Goal: Task Accomplishment & Management: Complete application form

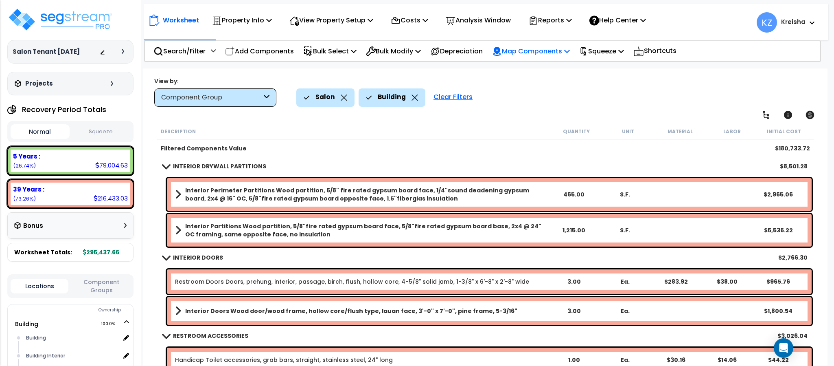
scroll to position [20, 0]
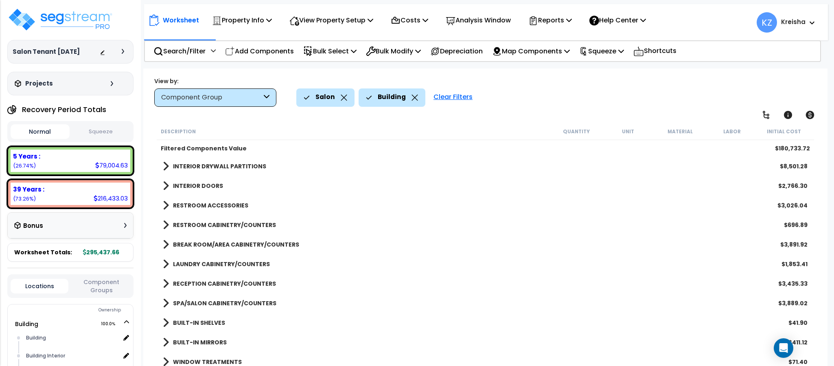
click at [711, 101] on div "Salon Building Clear Filters" at bounding box center [557, 97] width 523 height 18
click at [744, 90] on div "Salon Building Clear Filters" at bounding box center [557, 97] width 523 height 18
click at [767, 113] on icon at bounding box center [766, 115] width 10 height 10
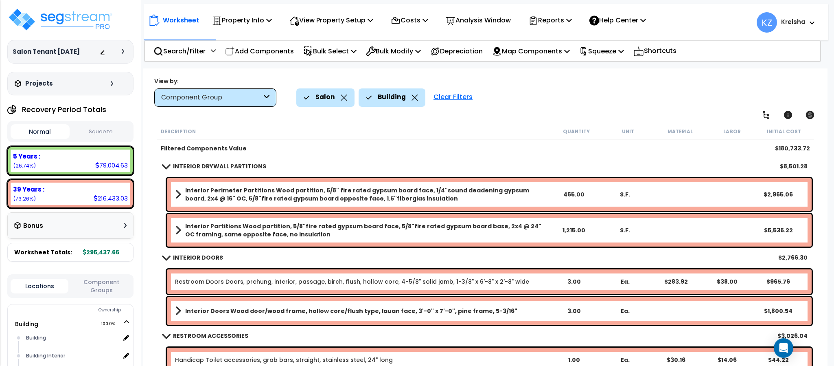
click at [536, 95] on div "Salon Building Clear Filters" at bounding box center [557, 97] width 523 height 18
click at [98, 291] on button "Component Groups" at bounding box center [101, 285] width 58 height 17
drag, startPoint x: 94, startPoint y: 285, endPoint x: 177, endPoint y: 241, distance: 93.4
click at [95, 285] on button "Component Groups" at bounding box center [101, 288] width 58 height 23
click at [631, 101] on div "Salon Building Clear Filters" at bounding box center [557, 97] width 523 height 18
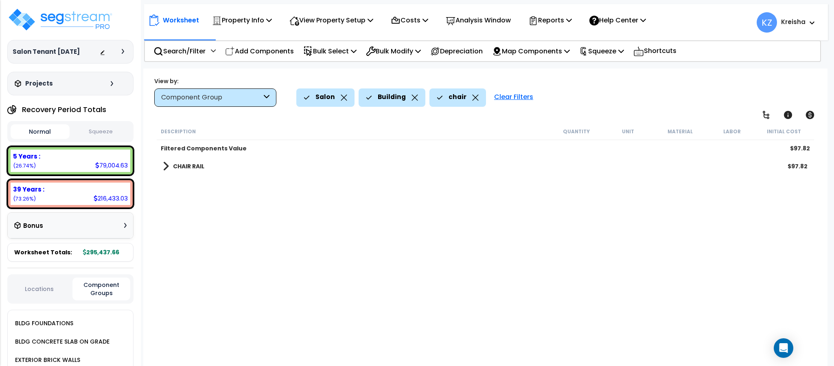
click at [187, 173] on div "CHAIR RAIL $97.82" at bounding box center [485, 166] width 653 height 20
click at [188, 167] on b "CHAIR RAIL" at bounding box center [188, 166] width 31 height 8
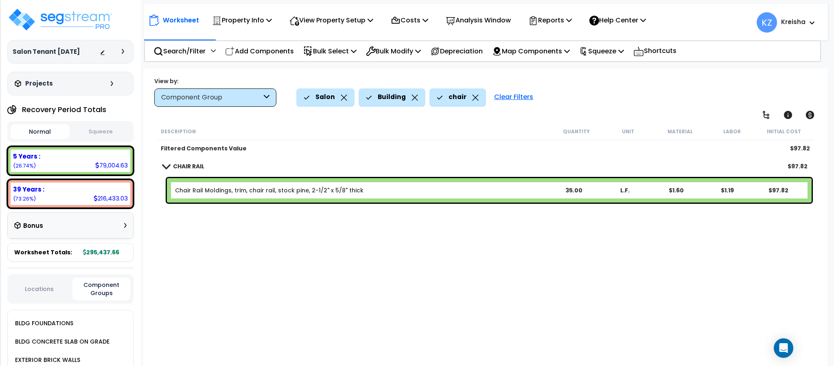
click at [211, 251] on div "Description Quantity Unit Material Labor Initial Cost Filtered Components Value…" at bounding box center [484, 245] width 659 height 245
click at [472, 96] on icon at bounding box center [475, 97] width 7 height 6
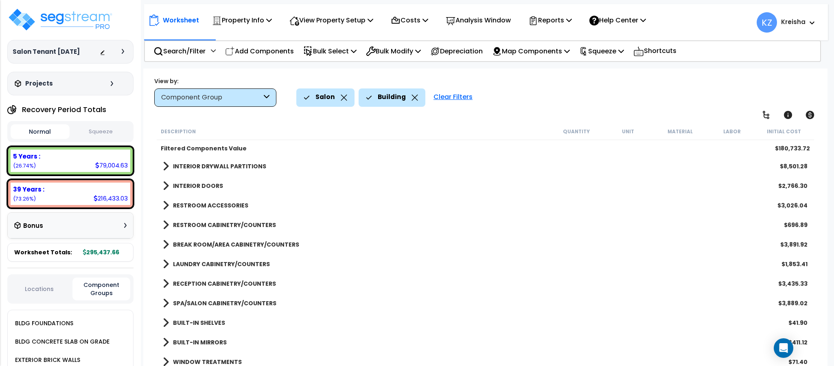
click at [528, 98] on div "Salon Building Clear Filters" at bounding box center [557, 97] width 523 height 18
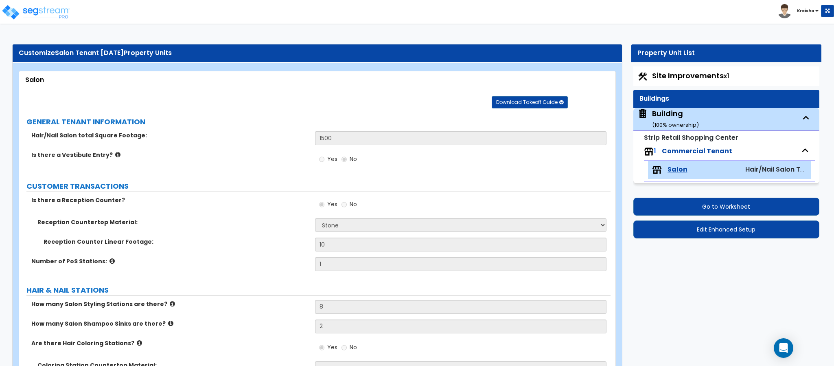
select select "3"
select select "2"
select select "6"
select select "3"
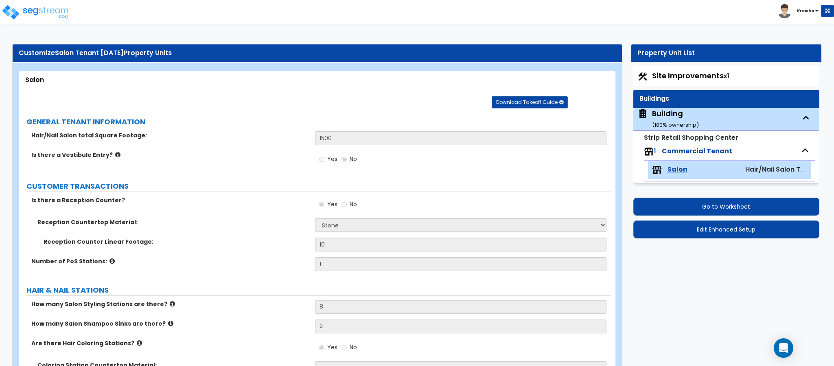
select select "1"
select select "2"
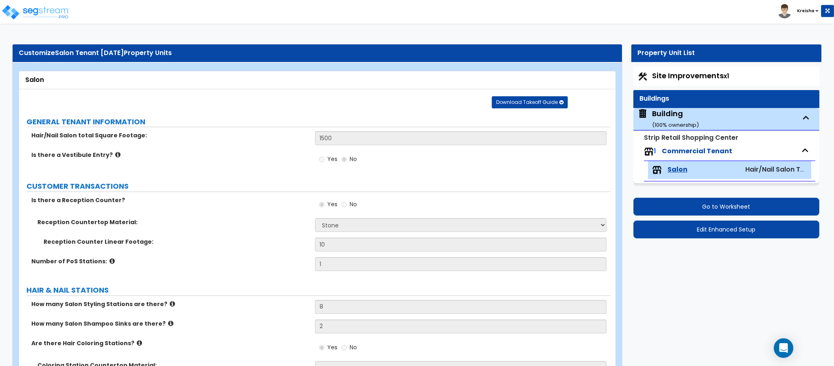
select select "2"
select select "1"
select select "2"
select select "1"
select select "6"
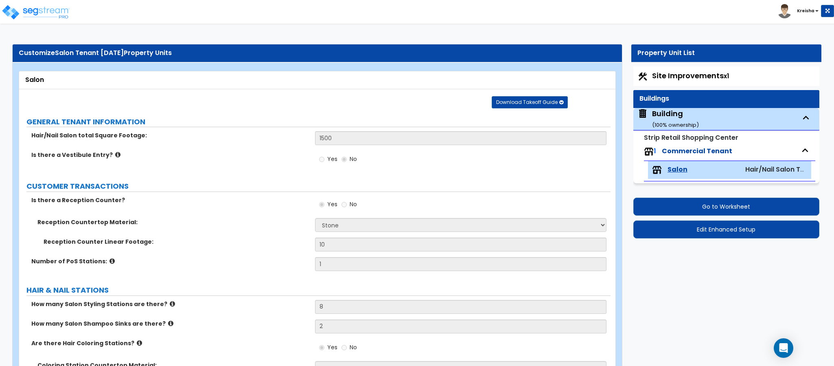
select select "1"
select select "3"
select select "1"
select select "2"
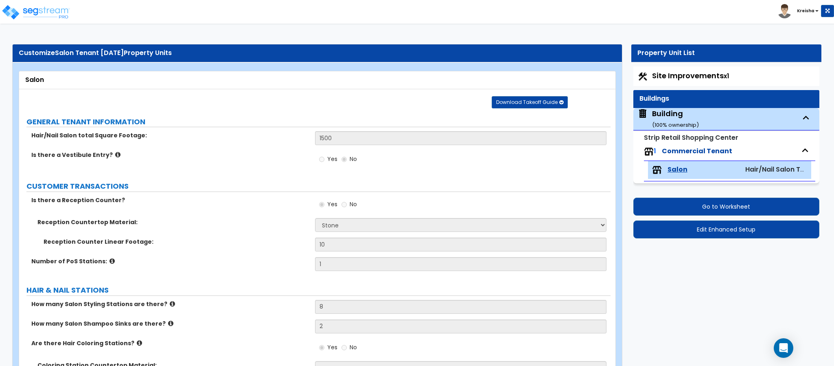
select select "2"
select select "1"
select select "2"
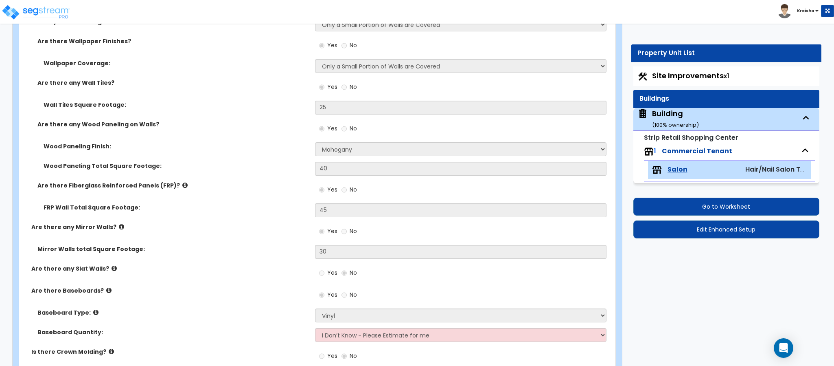
scroll to position [897, 0]
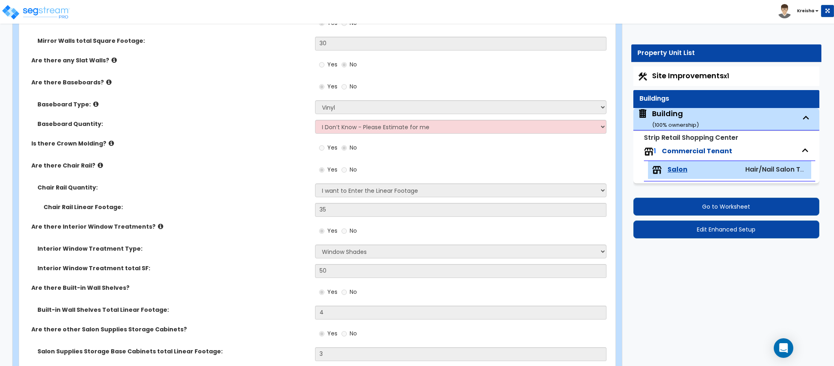
click at [281, 189] on label "Chair Rail Quantity:" at bounding box center [172, 187] width 271 height 8
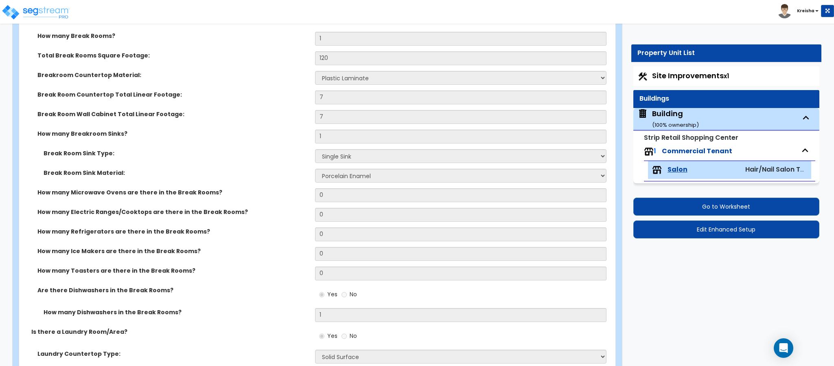
scroll to position [1915, 0]
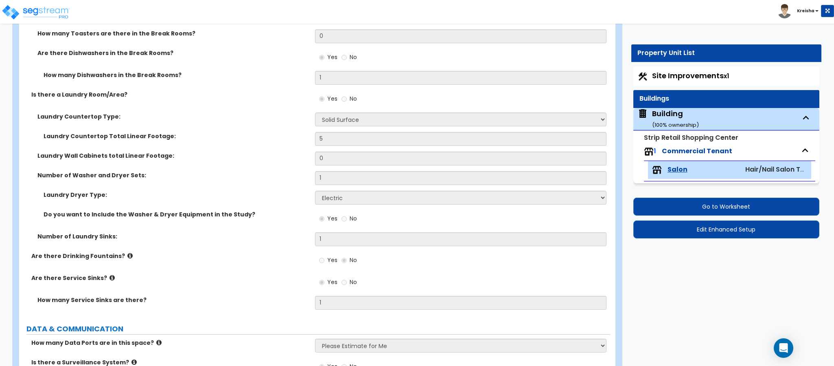
scroll to position [2159, 0]
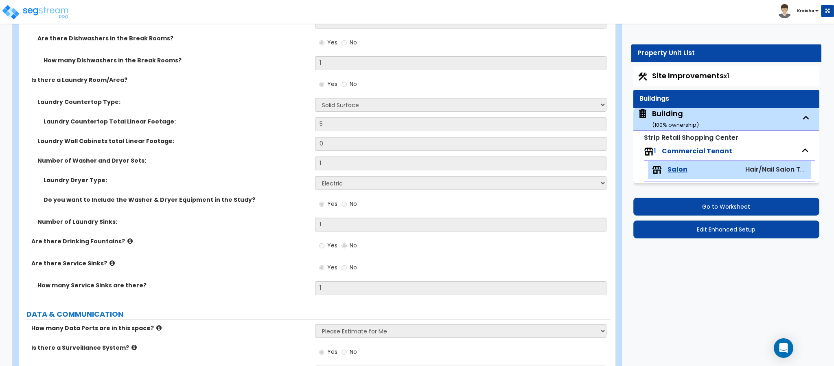
click at [246, 264] on label "Are there Service Sinks?" at bounding box center [170, 263] width 278 height 8
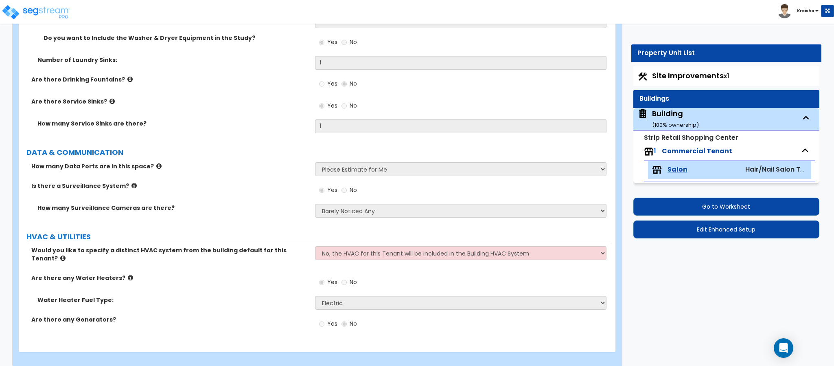
scroll to position [2322, 0]
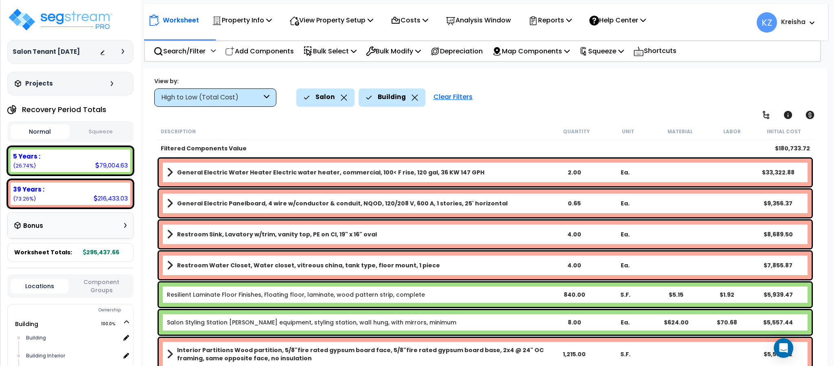
scroll to position [36, 0]
click at [274, 94] on div "High to Low (Total Cost)" at bounding box center [215, 97] width 122 height 18
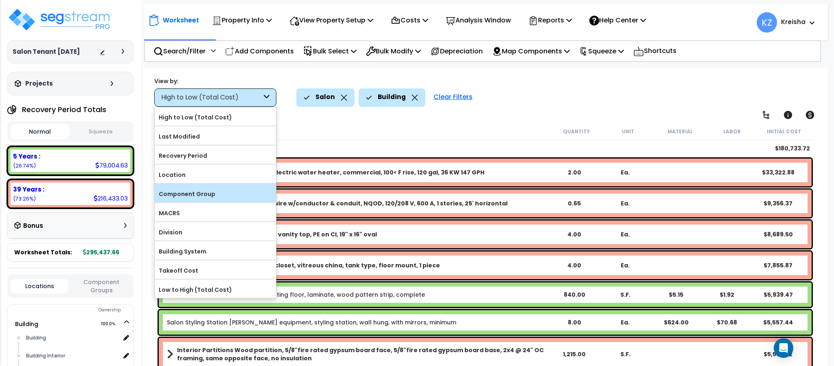
click at [209, 196] on label "Component Group" at bounding box center [215, 194] width 121 height 12
click at [0, 0] on input "Component Group" at bounding box center [0, 0] width 0 height 0
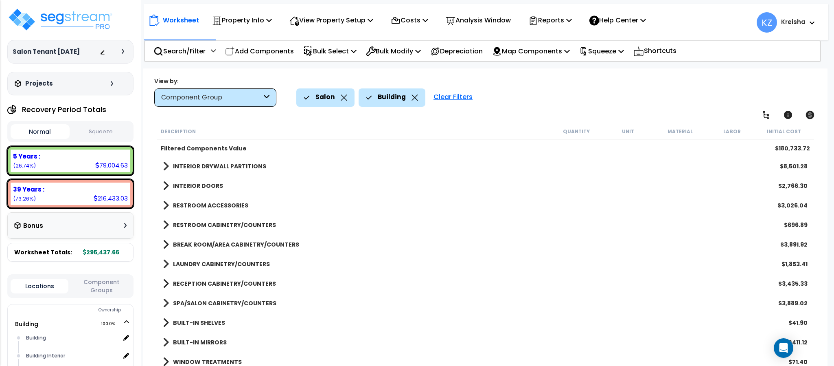
scroll to position [0, 0]
click at [548, 92] on div "Salon Building Clear Filters" at bounding box center [557, 97] width 523 height 18
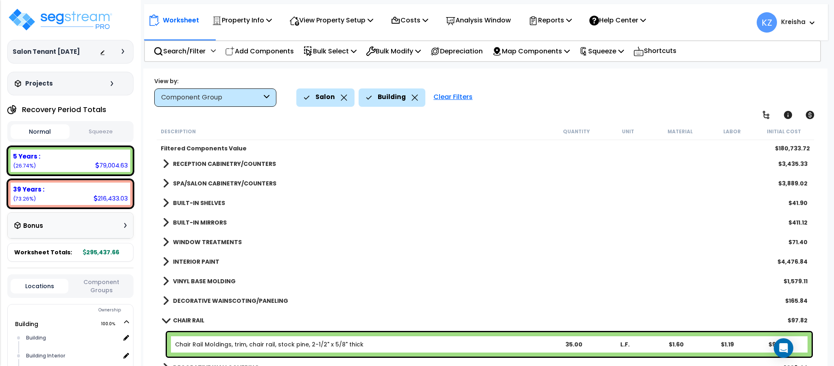
scroll to position [122, 0]
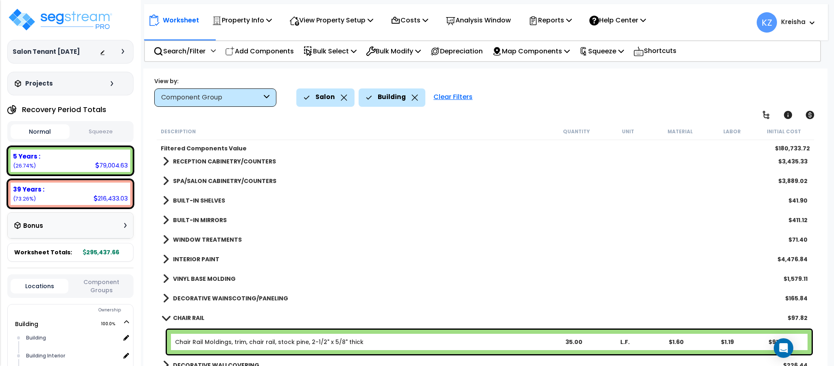
click at [212, 245] on link "WINDOW TREATMENTS" at bounding box center [202, 239] width 79 height 11
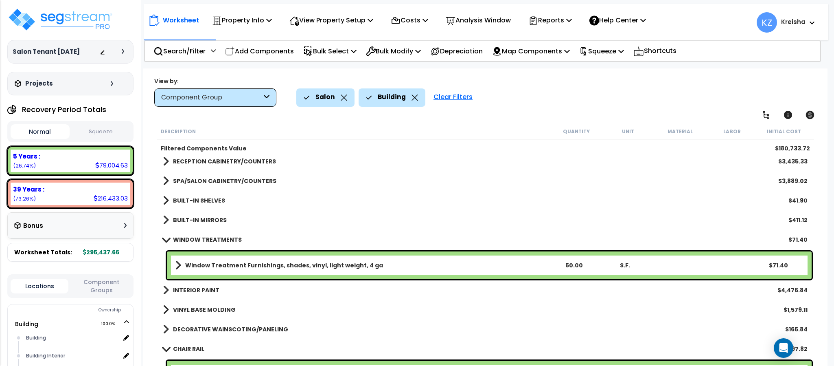
click at [176, 199] on b "BUILT-IN SHELVES" at bounding box center [199, 200] width 52 height 8
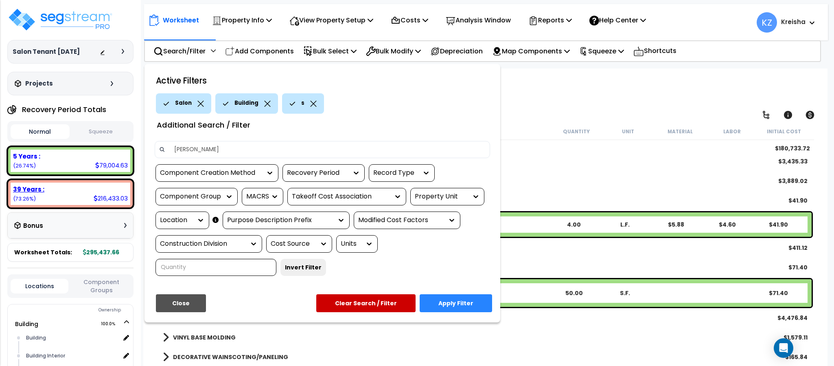
type input "salon"
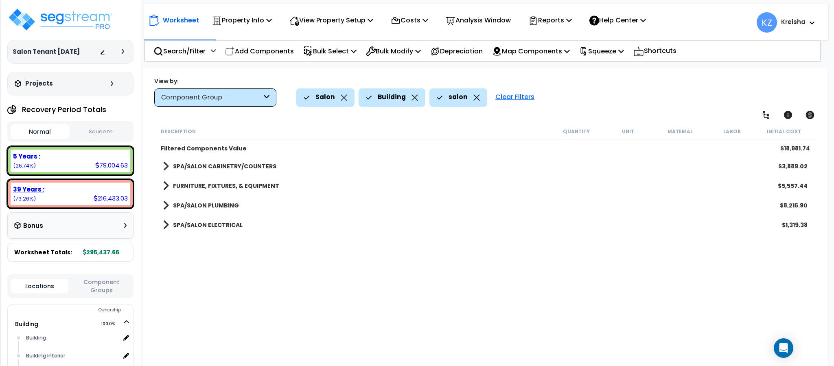
scroll to position [0, 0]
click at [254, 309] on div "Description Quantity Unit Material Labor Initial Cost Filtered Components Value…" at bounding box center [484, 245] width 659 height 245
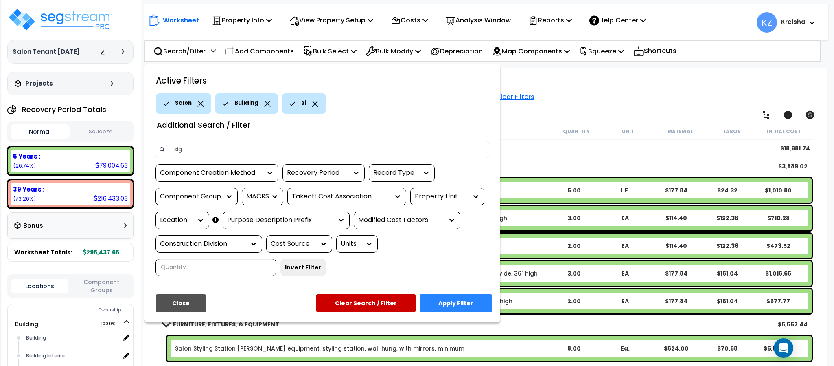
type input "sign"
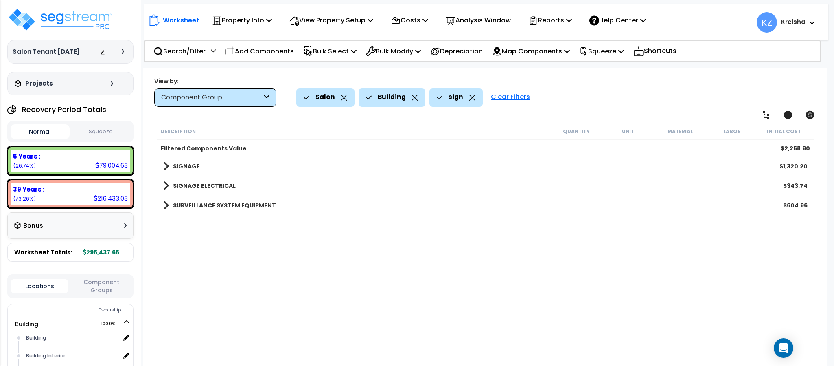
click at [283, 293] on div "Description Quantity Unit Material Labor Initial Cost Filtered Components Value…" at bounding box center [484, 245] width 659 height 245
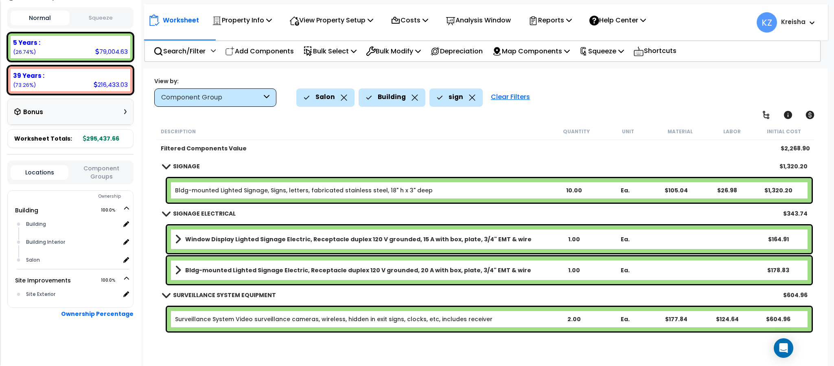
scroll to position [36, 0]
click at [94, 169] on button "Component Groups" at bounding box center [101, 172] width 58 height 17
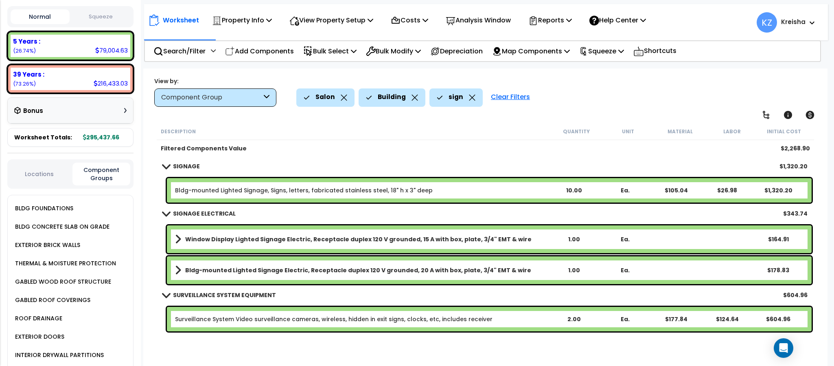
scroll to position [706, 0]
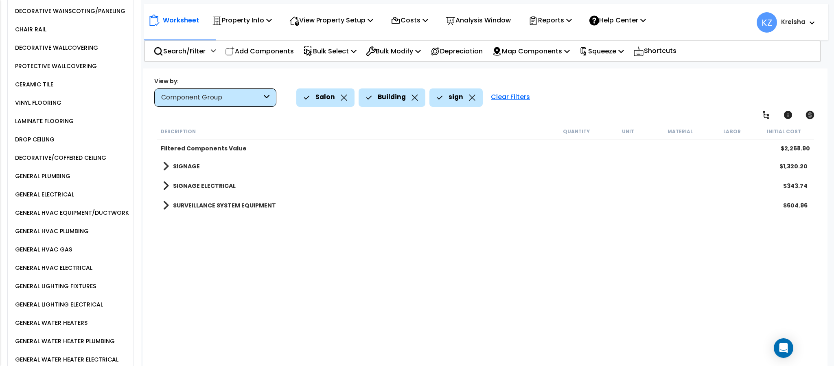
click at [59, 291] on div "GENERAL LIGHTING FIXTURES" at bounding box center [54, 286] width 83 height 10
click at [471, 96] on icon at bounding box center [472, 97] width 7 height 6
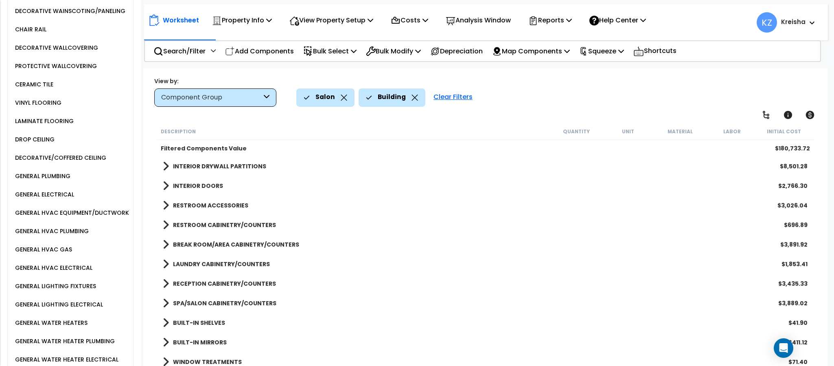
click at [64, 291] on div "GENERAL LIGHTING FIXTURES" at bounding box center [54, 286] width 83 height 10
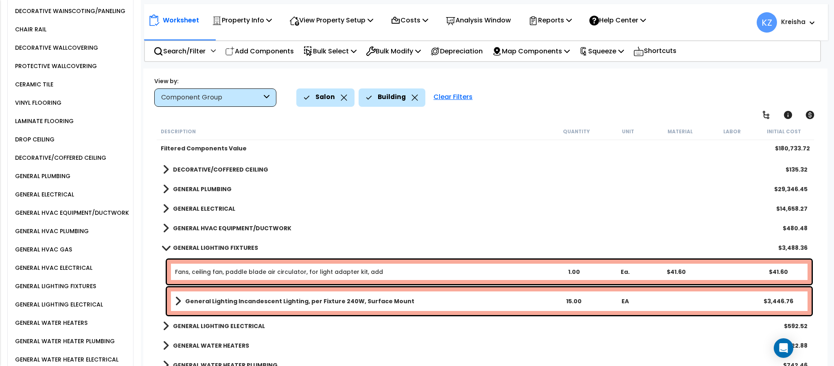
scroll to position [488, 0]
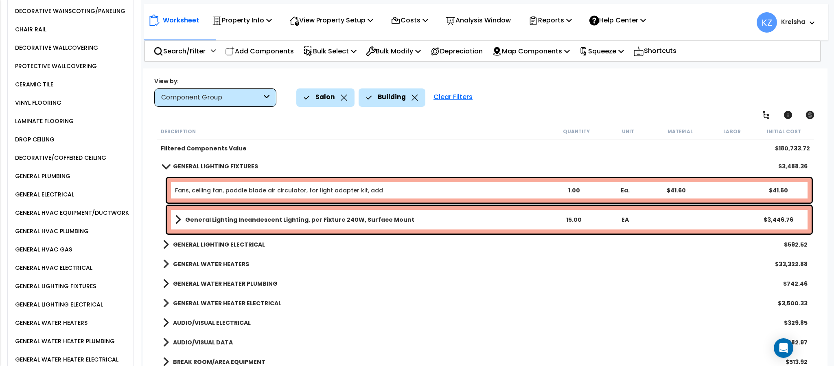
click at [237, 246] on b "GENERAL LIGHTING ELECTRICAL" at bounding box center [219, 244] width 92 height 8
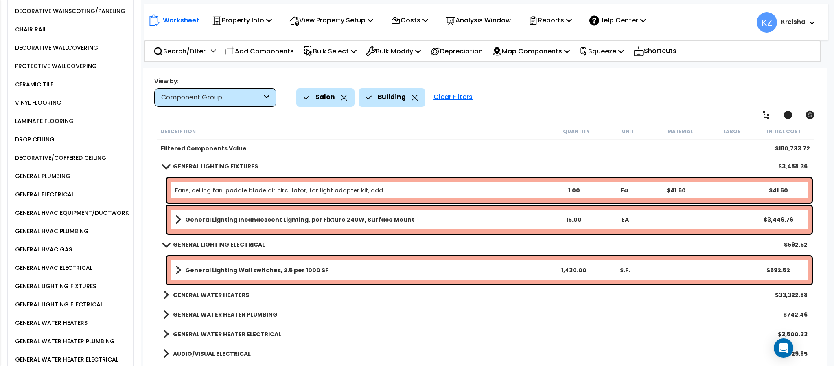
scroll to position [755, 0]
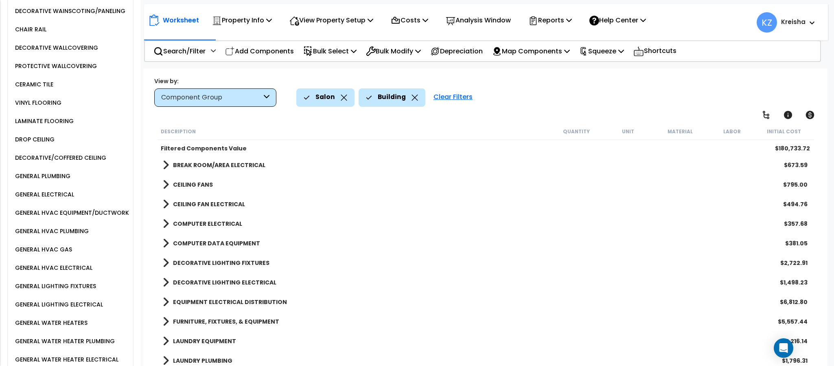
click at [228, 261] on b "DECORATIVE LIGHTING FIXTURES" at bounding box center [221, 262] width 96 height 8
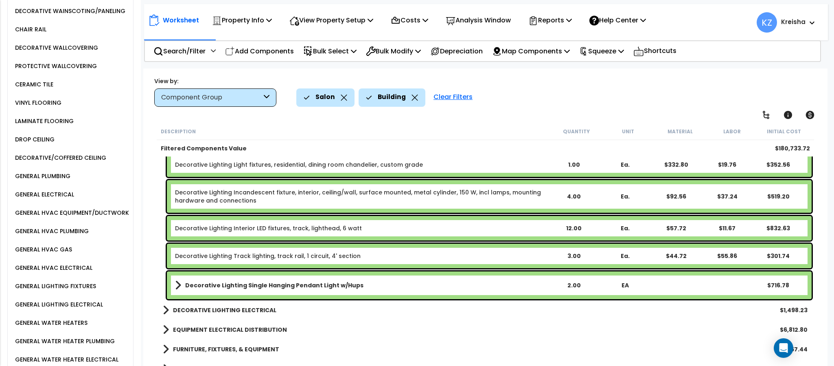
scroll to position [918, 0]
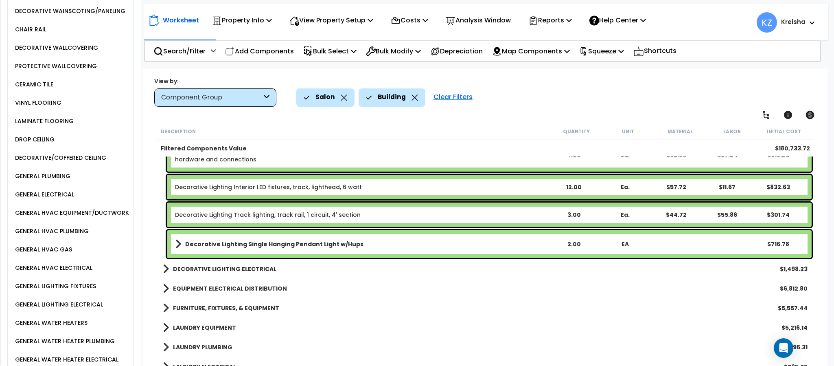
click at [241, 271] on b "DECORATIVE LIGHTING ELECTRICAL" at bounding box center [224, 269] width 103 height 8
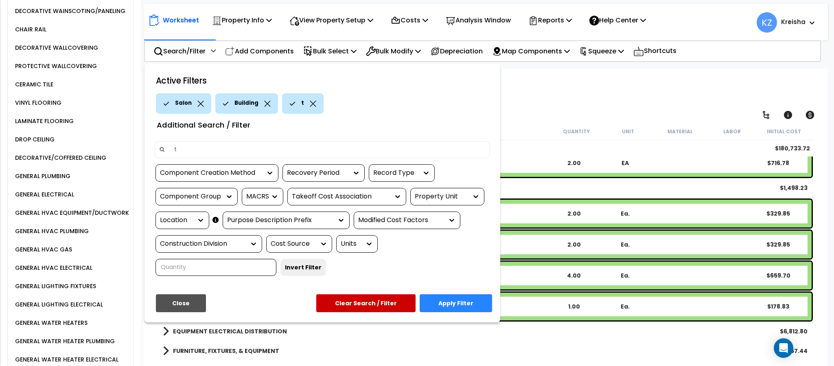
scroll to position [836, 0]
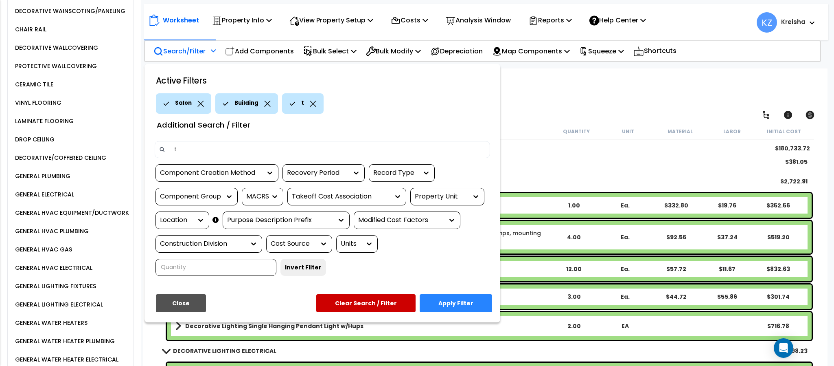
click at [512, 103] on div at bounding box center [417, 183] width 834 height 366
type input "tv"
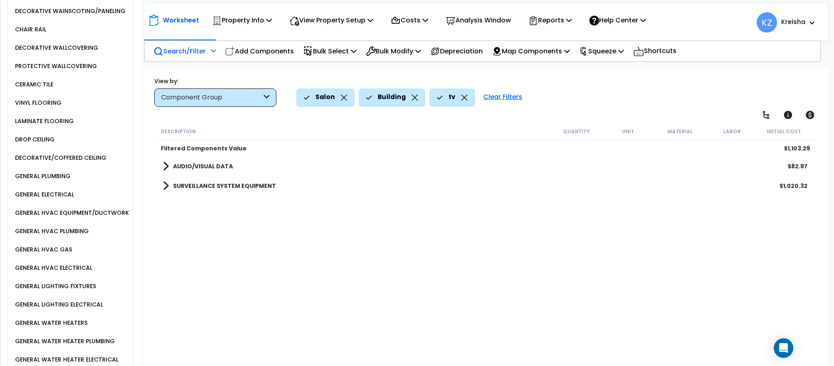
scroll to position [0, 0]
click at [593, 96] on div "Salon Building tv Clear Filters" at bounding box center [557, 97] width 523 height 18
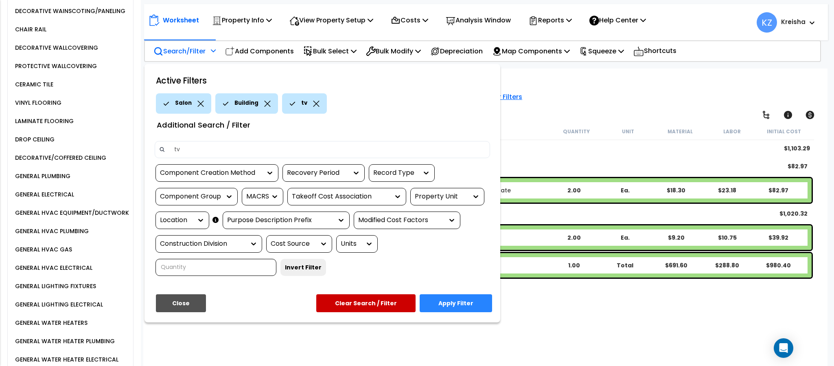
type input "c"
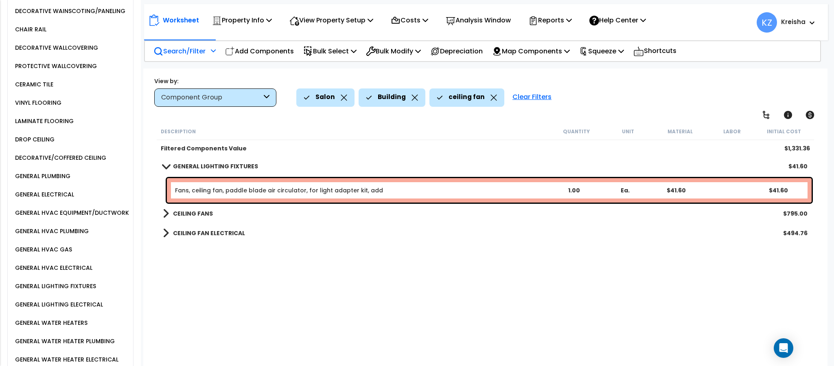
click at [204, 221] on div "CEILING FANS $795.00" at bounding box center [485, 214] width 653 height 20
click at [195, 219] on div "CEILING FANS $795.00" at bounding box center [485, 214] width 653 height 20
click at [197, 212] on b "CEILING FANS" at bounding box center [193, 213] width 40 height 8
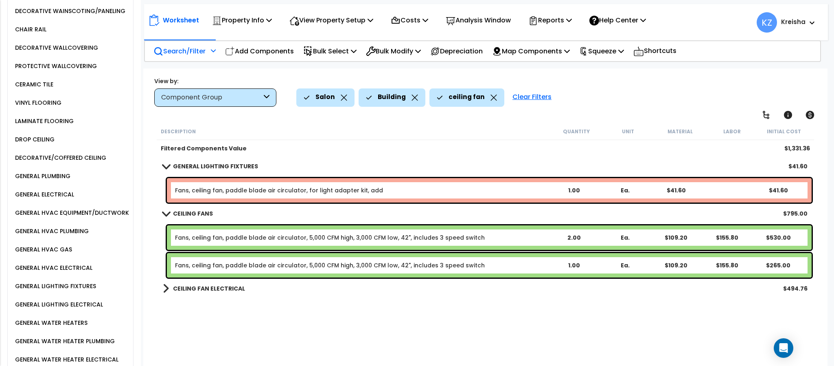
click at [190, 292] on link "CEILING FAN ELECTRICAL" at bounding box center [204, 287] width 82 height 11
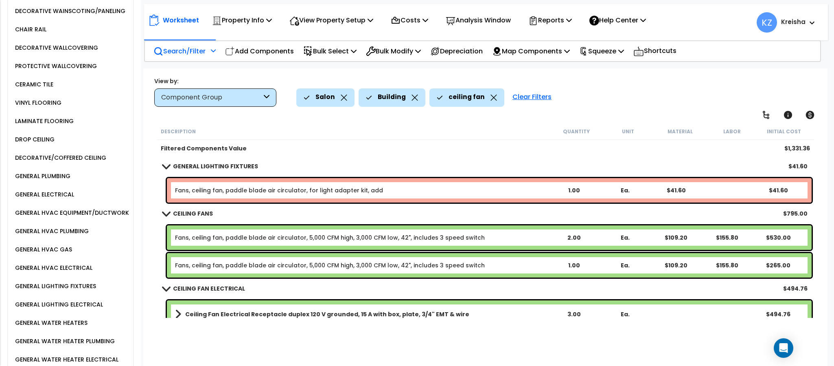
click at [192, 287] on b "CEILING FAN ELECTRICAL" at bounding box center [209, 288] width 72 height 8
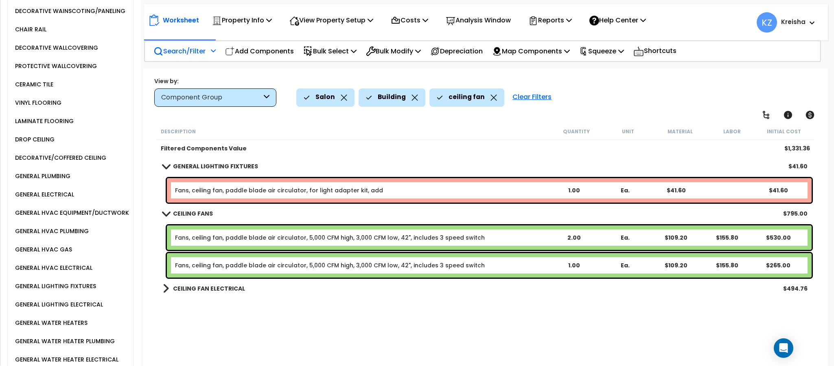
click at [189, 286] on b "CEILING FAN ELECTRICAL" at bounding box center [209, 288] width 72 height 8
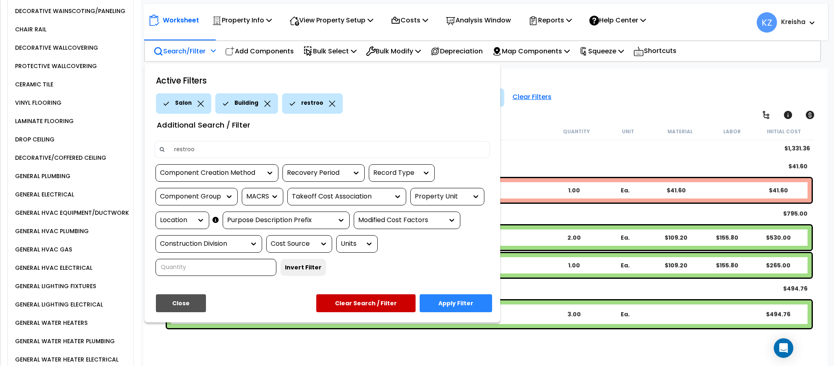
type input "restroom"
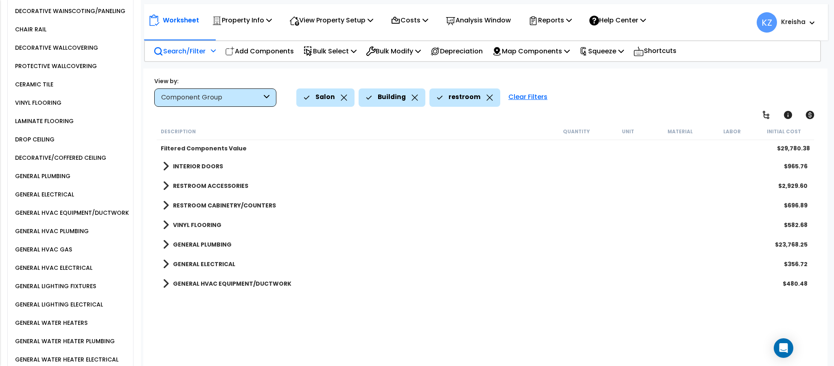
click at [612, 85] on div "View by: Component Group High to Low (Total Cost)" at bounding box center [485, 92] width 668 height 30
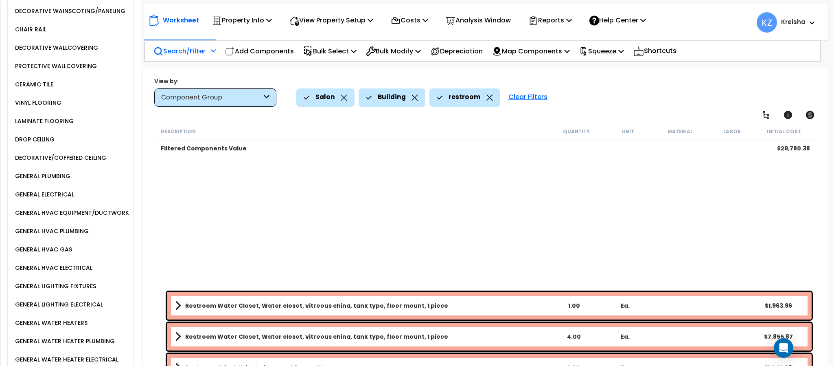
scroll to position [394, 0]
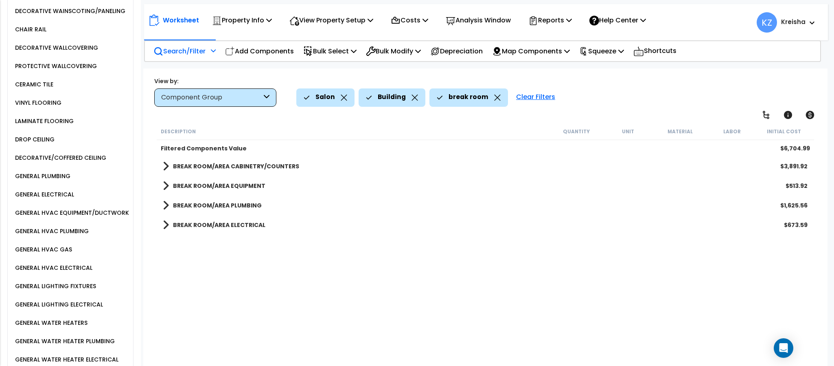
click at [625, 84] on div "View by: Component Group High to Low (Total Cost)" at bounding box center [485, 92] width 668 height 30
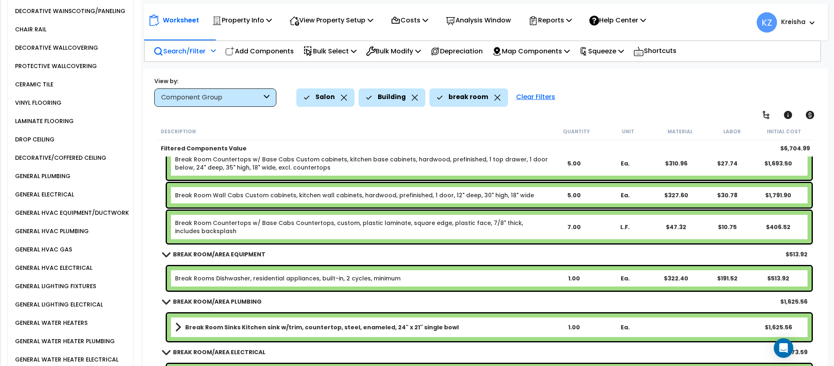
scroll to position [0, 0]
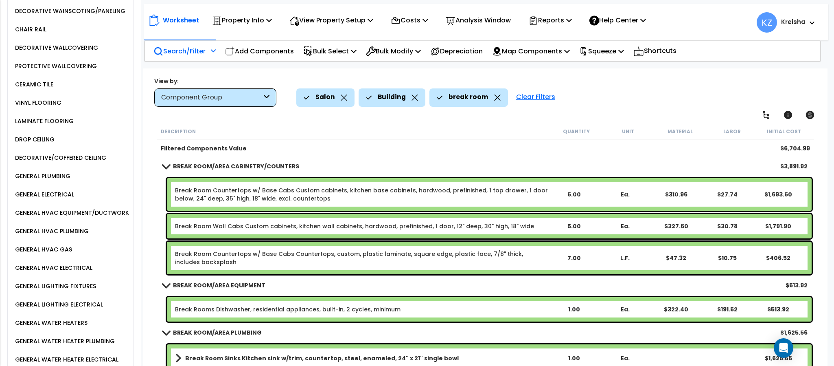
click at [640, 82] on div "View by: Component Group High to Low (Total Cost)" at bounding box center [485, 92] width 668 height 30
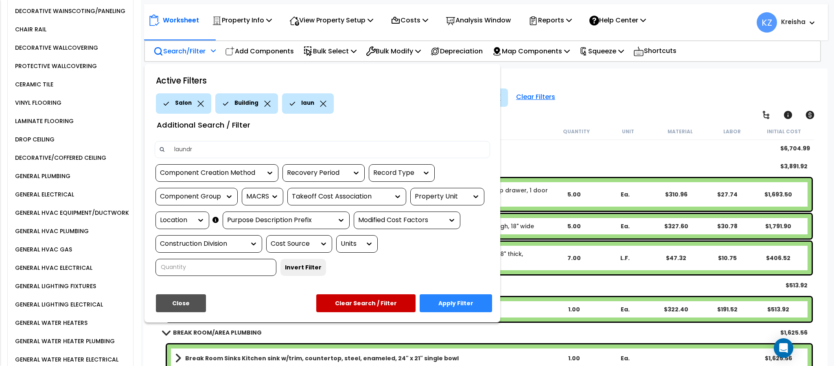
type input "laundry"
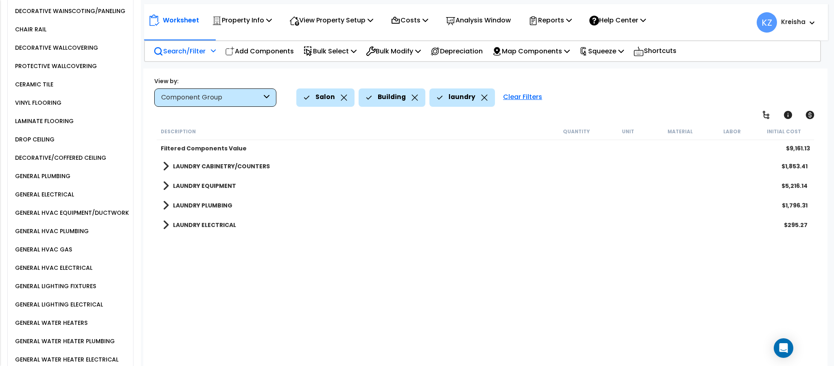
click at [607, 96] on div "Salon Building laundry Clear Filters" at bounding box center [557, 97] width 523 height 18
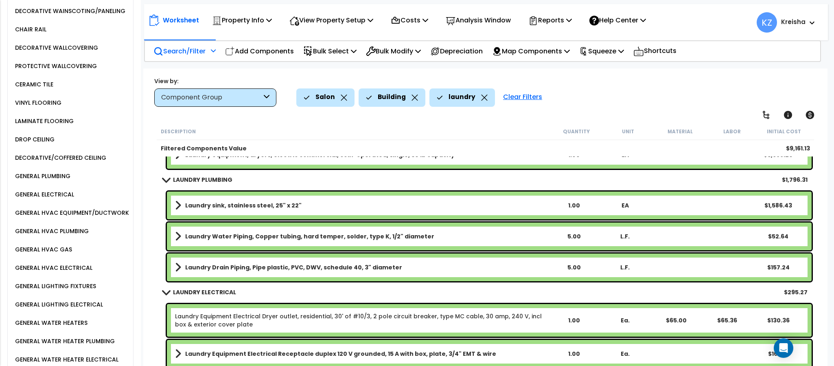
scroll to position [36, 0]
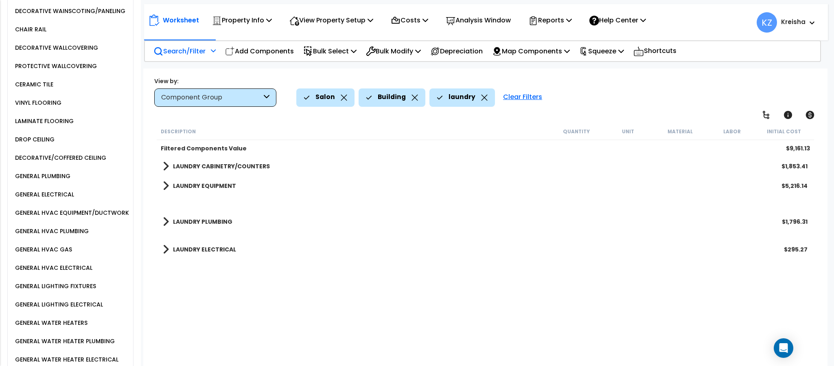
drag, startPoint x: 482, startPoint y: 98, endPoint x: 322, endPoint y: 205, distance: 192.0
click at [482, 98] on icon at bounding box center [484, 97] width 7 height 6
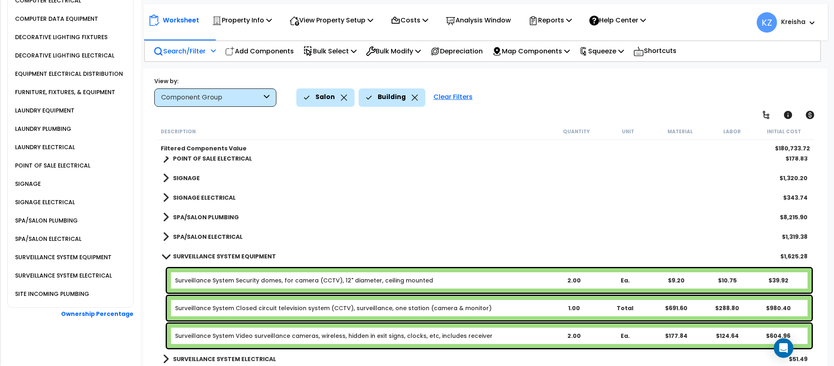
scroll to position [931, 0]
click at [209, 359] on b "SURVEILLANCE SYSTEM ELECTRICAL" at bounding box center [224, 359] width 103 height 8
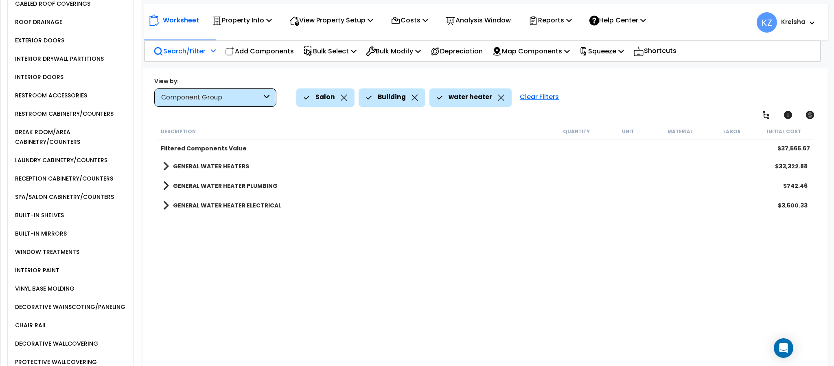
scroll to position [0, 0]
click at [623, 88] on div "Salon Building water heater Clear Filters" at bounding box center [557, 97] width 523 height 18
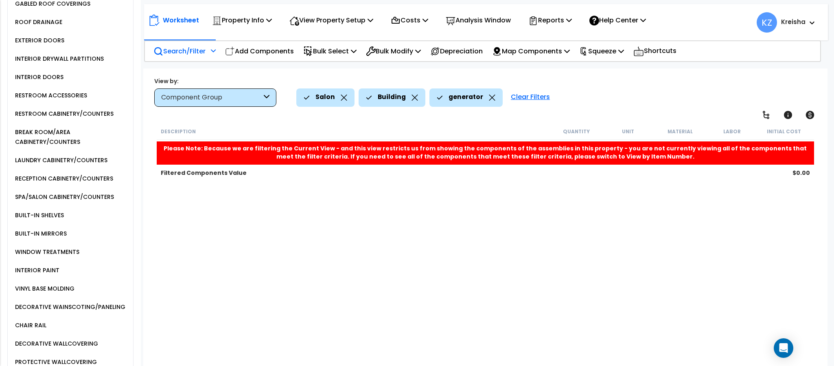
click at [489, 98] on icon at bounding box center [492, 97] width 7 height 6
click at [488, 98] on div "Salon Building generator Clear Filters" at bounding box center [557, 97] width 523 height 18
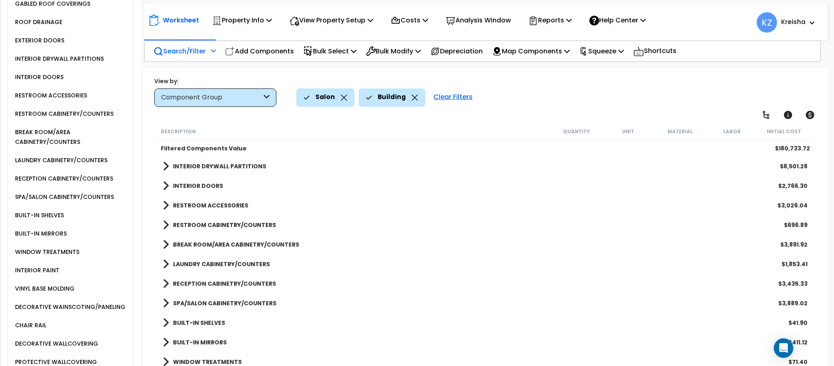
click at [508, 92] on div "Salon Building Clear Filters" at bounding box center [557, 97] width 523 height 18
click at [445, 98] on div "Clear Filters" at bounding box center [452, 97] width 47 height 18
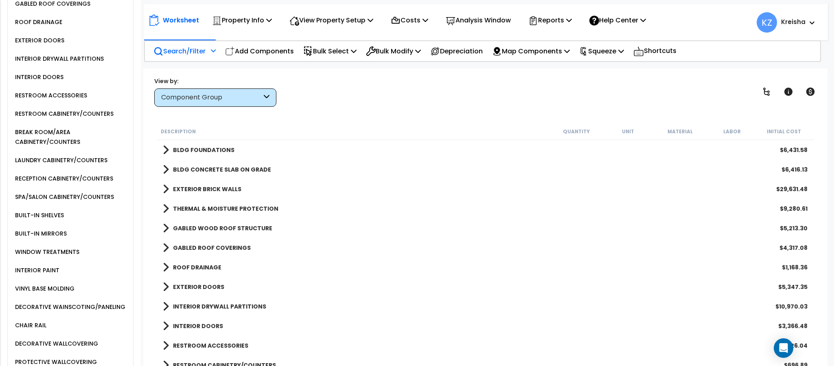
click at [384, 88] on div "View by: Component Group High to Low (Total Cost)" at bounding box center [485, 92] width 668 height 30
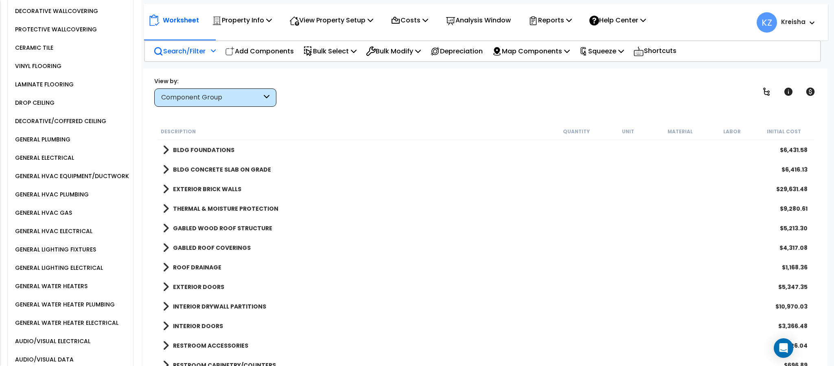
click at [60, 181] on div "GENERAL HVAC EQUIPMENT/DUCTWORK" at bounding box center [71, 176] width 116 height 10
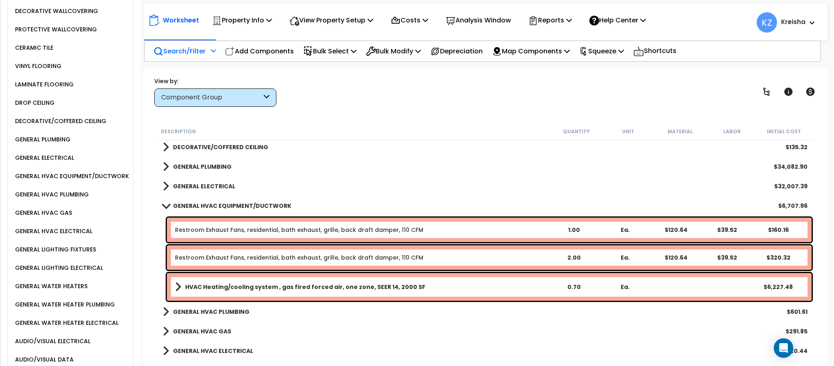
scroll to position [611, 0]
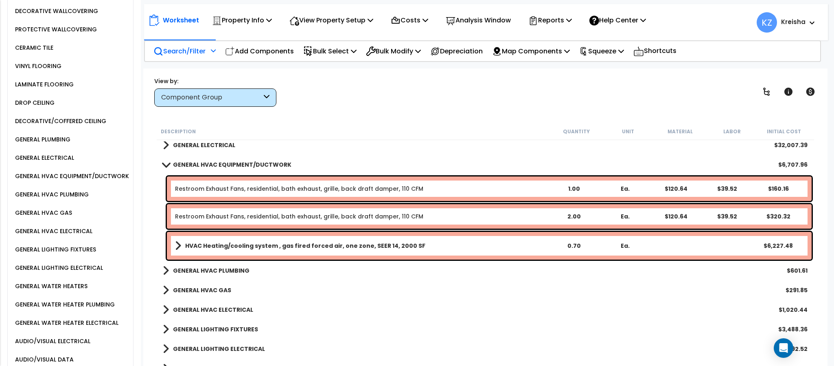
click at [217, 272] on b "GENERAL HVAC PLUMBING" at bounding box center [211, 270] width 77 height 8
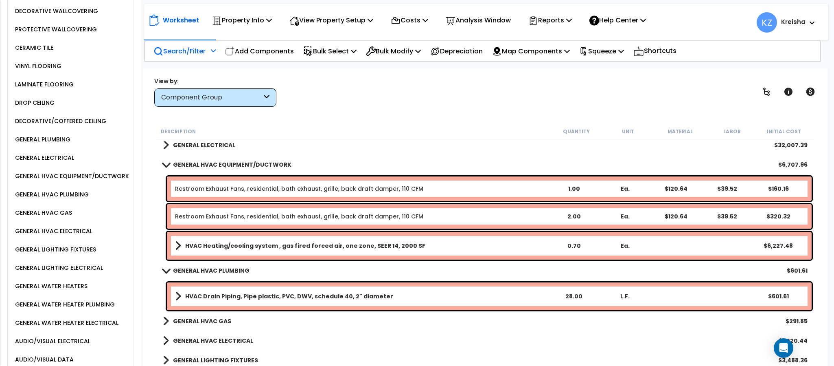
click at [208, 319] on b "GENERAL HVAC GAS" at bounding box center [202, 321] width 58 height 8
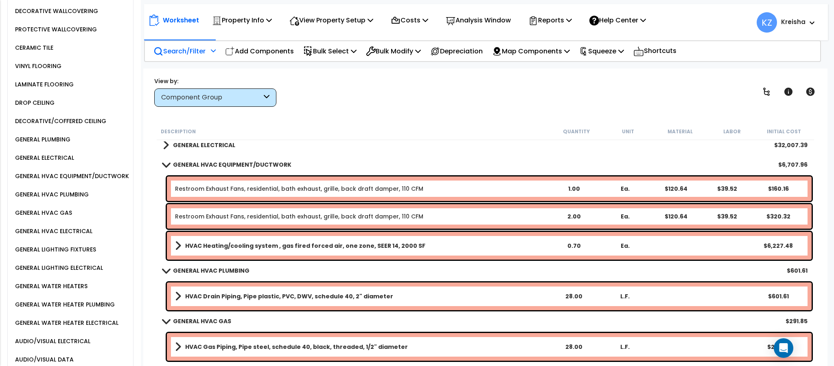
click at [213, 290] on link "HVAC Drain Piping, Pipe plastic, PVC, DWV, schedule 40, 2" diameter" at bounding box center [361, 295] width 373 height 11
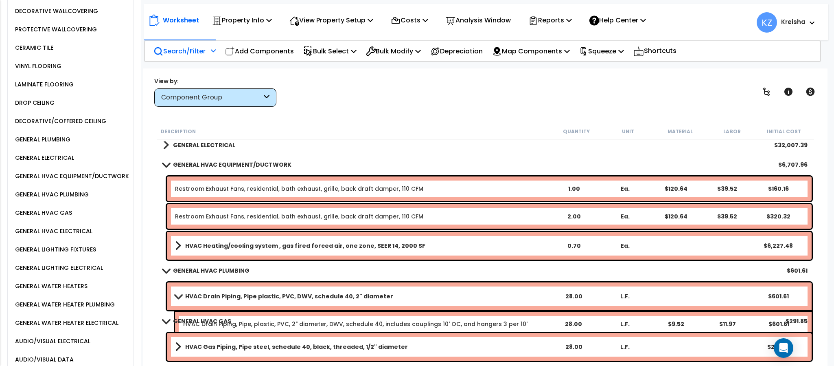
scroll to position [692, 0]
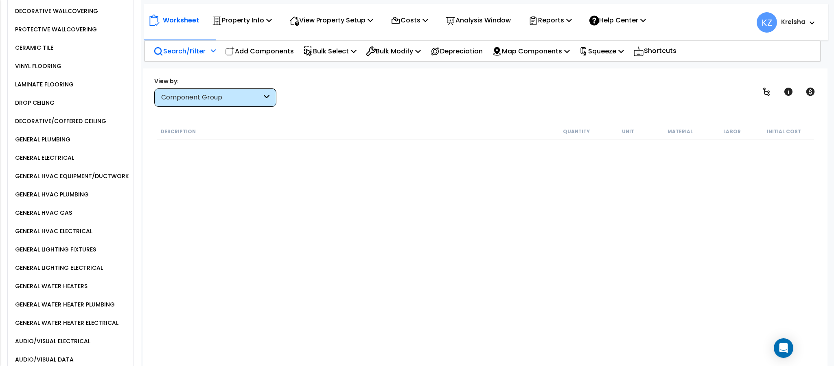
click at [35, 162] on div "GENERAL ELECTRICAL" at bounding box center [43, 158] width 61 height 10
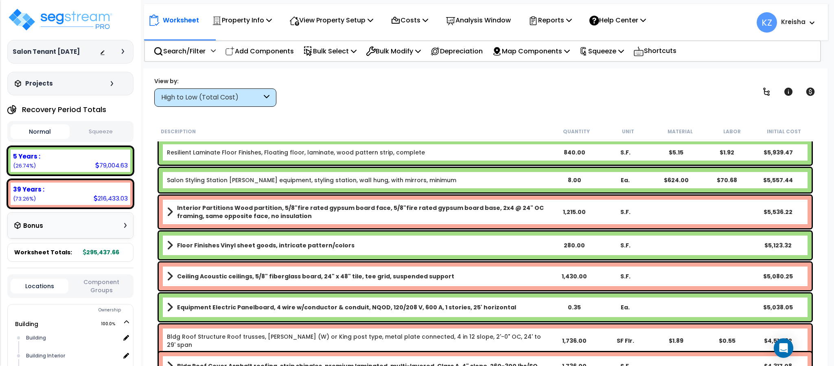
scroll to position [325, 0]
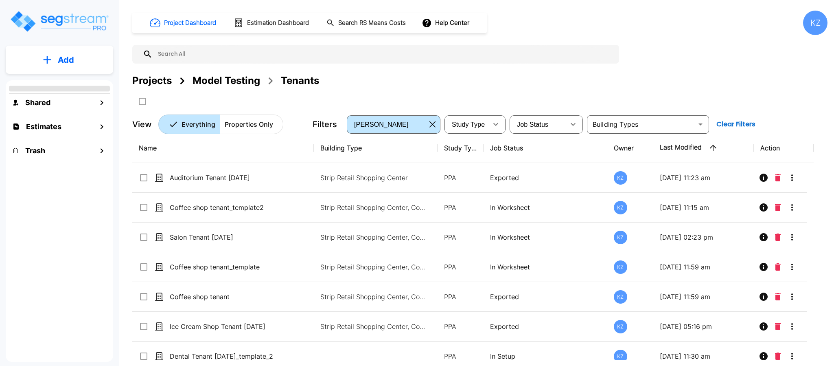
click at [67, 56] on p "Add" at bounding box center [66, 60] width 16 height 12
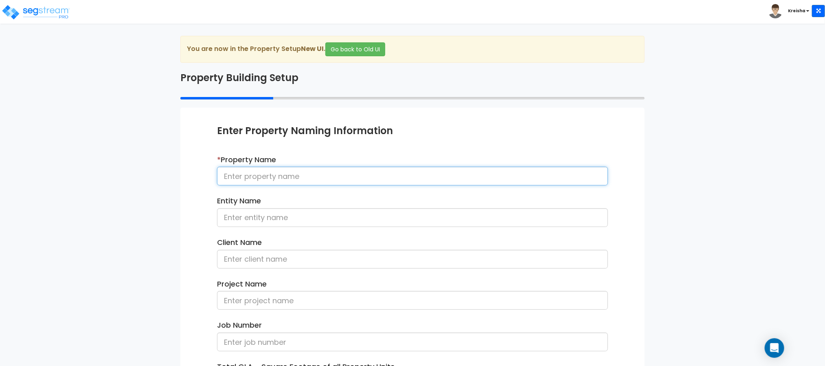
click at [431, 177] on input at bounding box center [412, 175] width 391 height 19
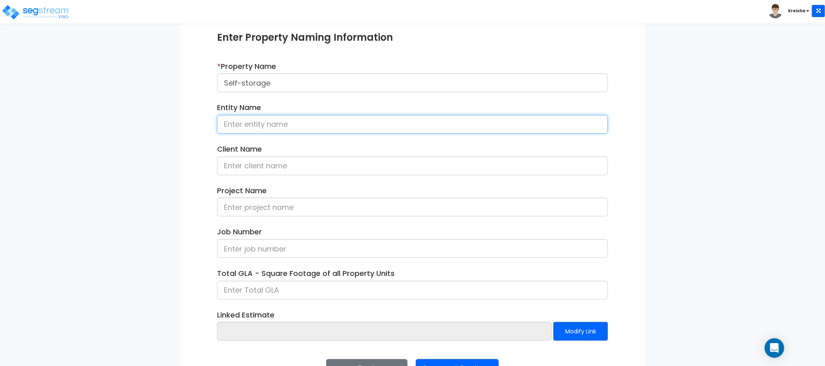
scroll to position [122, 0]
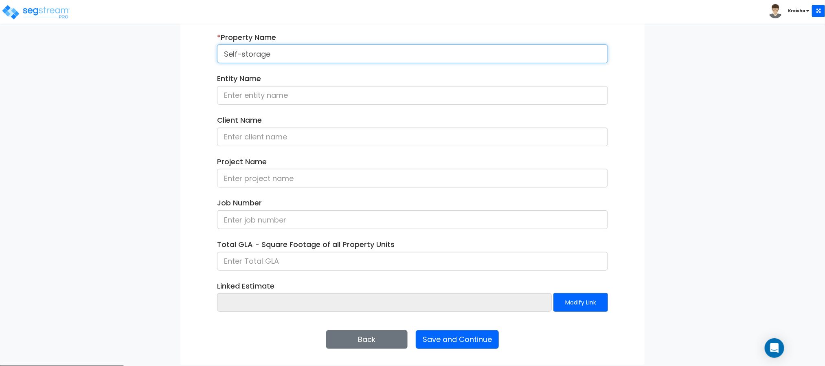
click at [313, 55] on input "Self-storage" at bounding box center [412, 53] width 391 height 19
type input "Self-storage 8-20-25"
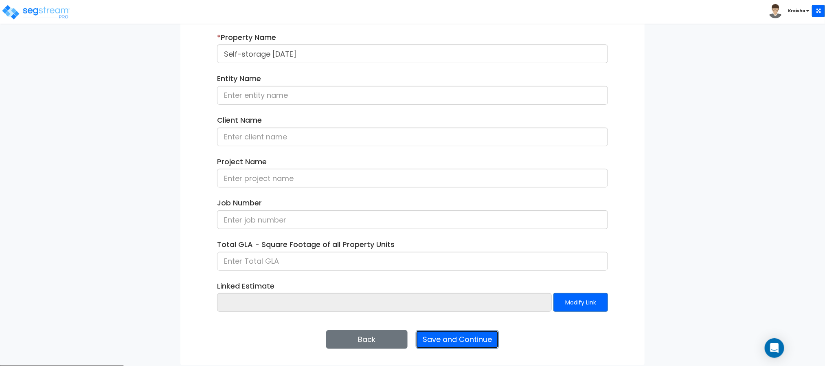
click at [435, 335] on button "Save and Continue" at bounding box center [457, 339] width 83 height 19
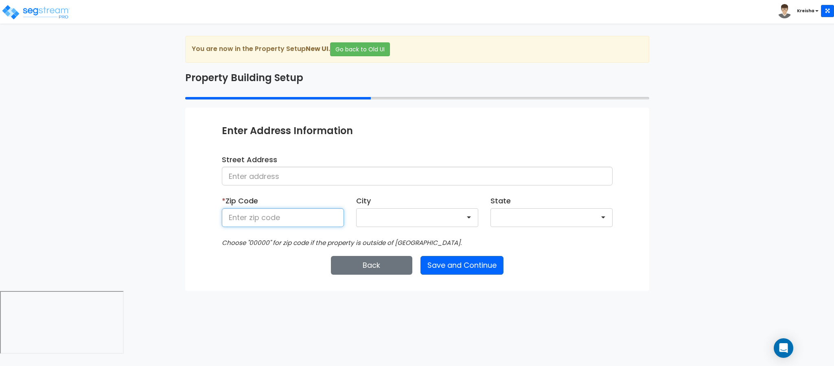
click at [254, 219] on input at bounding box center [283, 217] width 122 height 19
type input "80206"
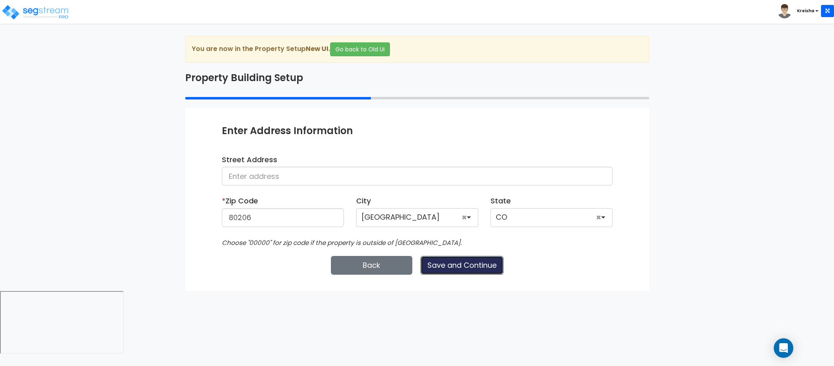
click at [471, 261] on button "Save and Continue" at bounding box center [461, 265] width 83 height 19
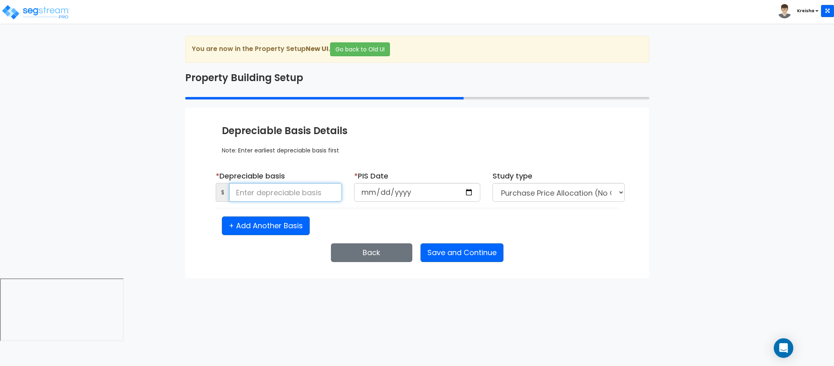
click at [275, 197] on input at bounding box center [285, 192] width 113 height 19
type input "1,213,114"
type input "[DATE]"
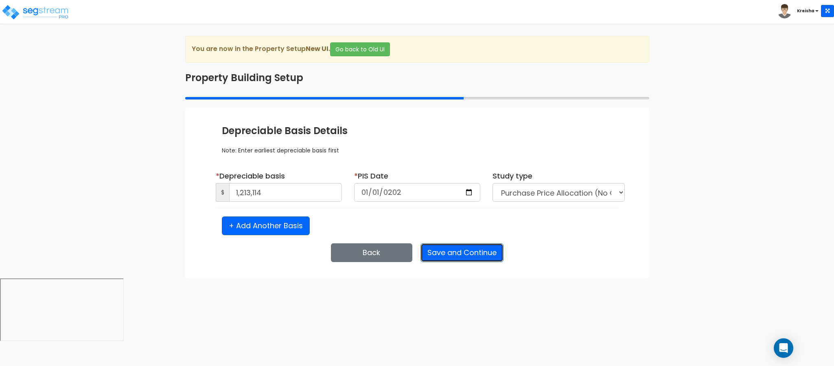
select select "2020"
click at [442, 253] on button "Save and Continue" at bounding box center [461, 252] width 83 height 19
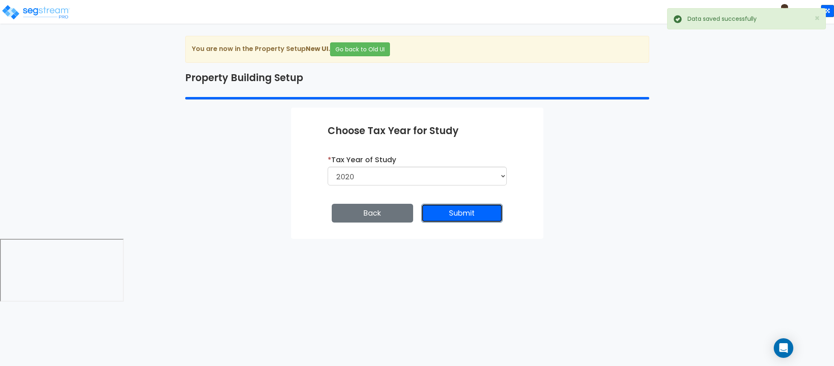
click at [447, 210] on button "Submit" at bounding box center [461, 213] width 81 height 19
